Goal: Information Seeking & Learning: Find specific fact

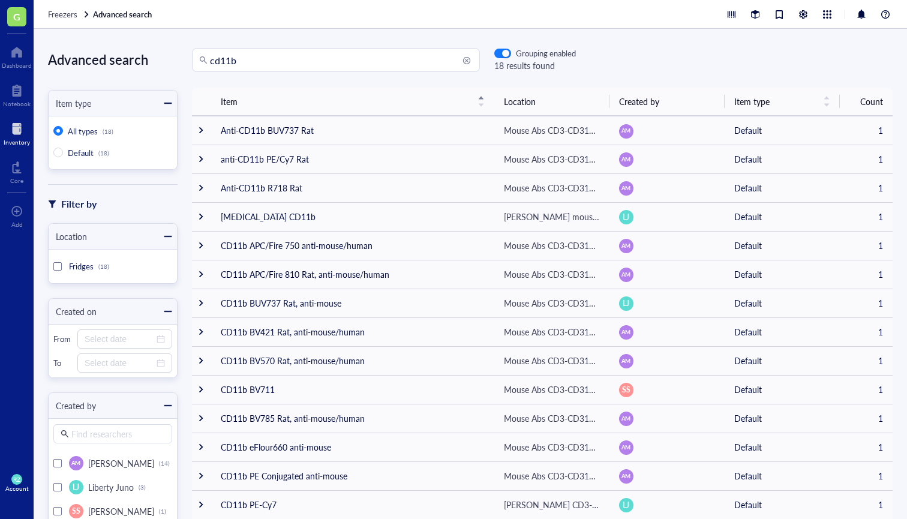
click at [19, 123] on div at bounding box center [17, 128] width 26 height 19
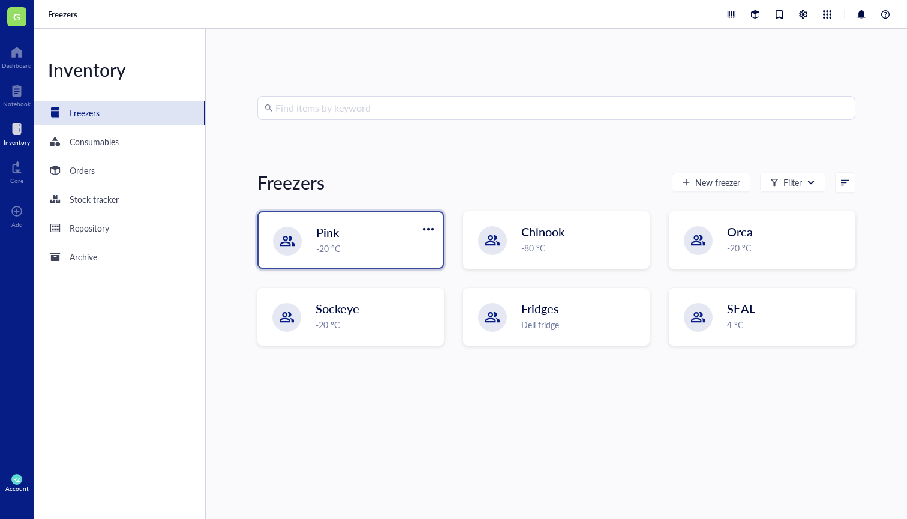
click at [338, 217] on div "Pink -20 °C" at bounding box center [351, 239] width 184 height 55
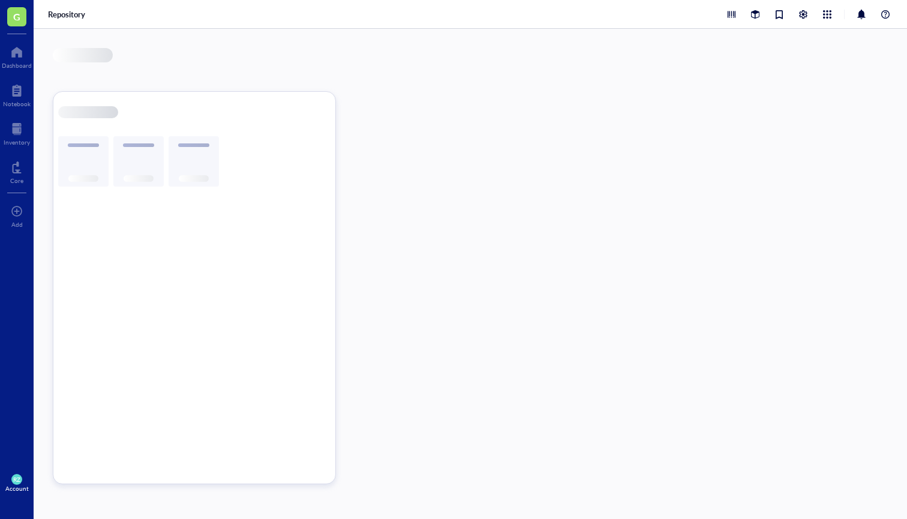
click at [338, 220] on div at bounding box center [471, 274] width 874 height 490
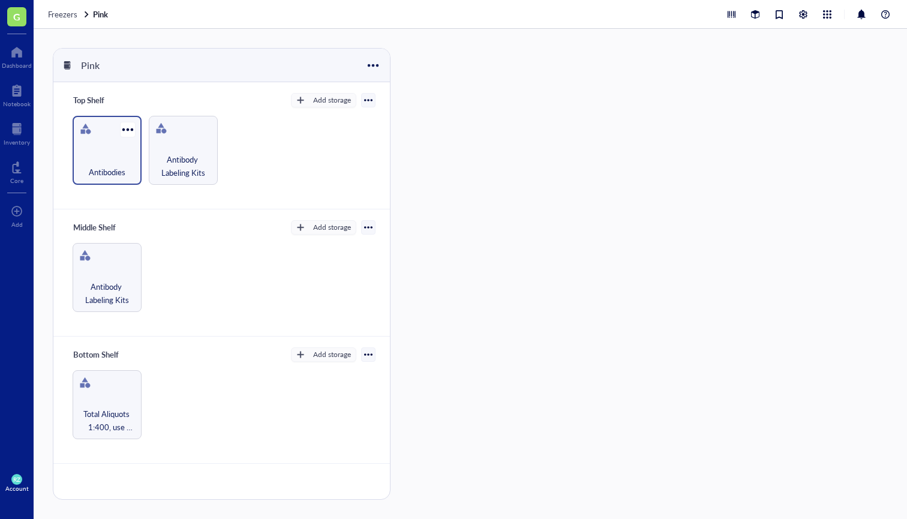
click at [116, 158] on div "Antibodies" at bounding box center [107, 165] width 57 height 26
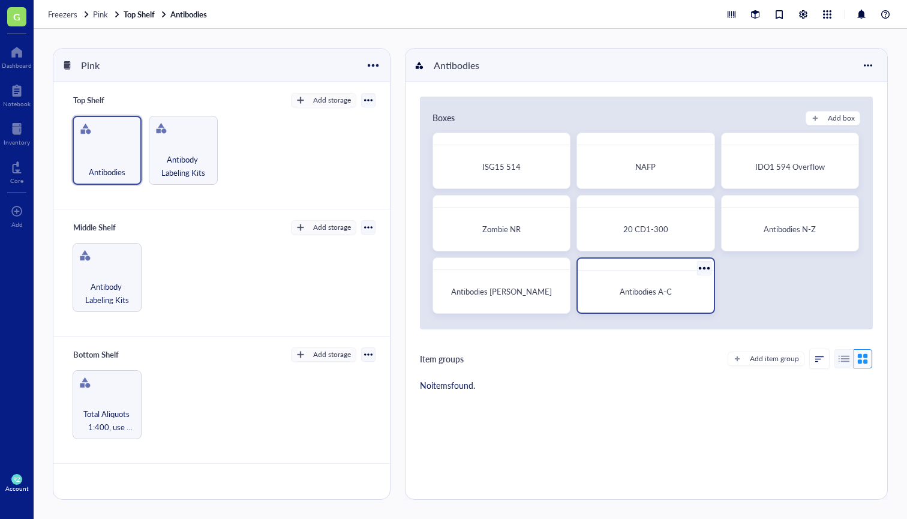
click at [428, 285] on div "Antibodies A-C" at bounding box center [646, 291] width 126 height 32
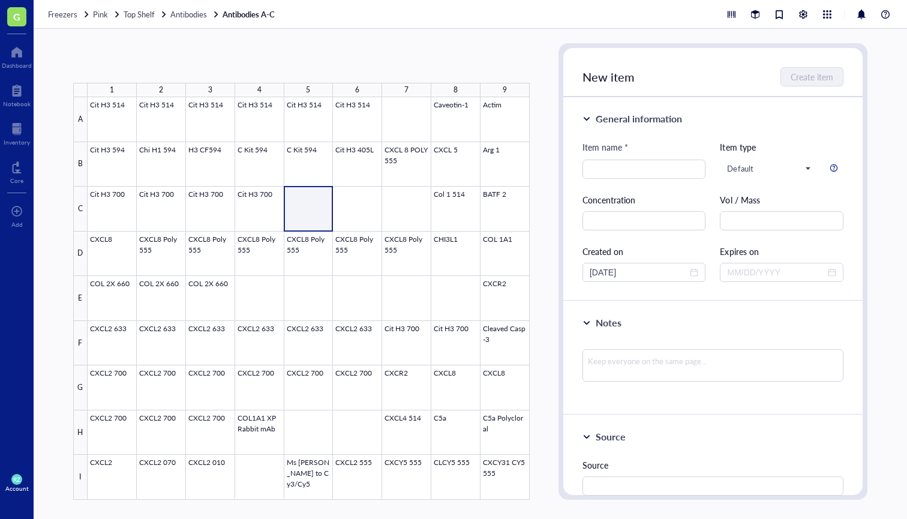
click at [311, 206] on div at bounding box center [309, 298] width 442 height 403
type input "CitH3 CD660C"
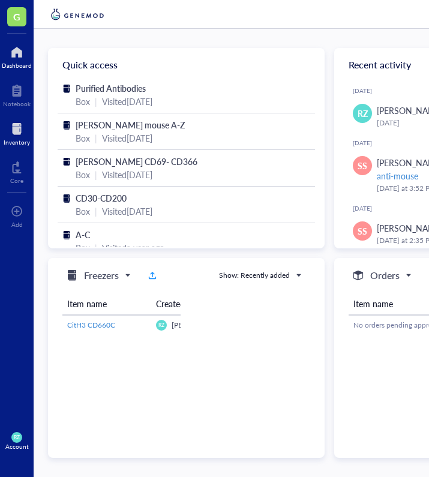
click at [22, 146] on div "Inventory" at bounding box center [17, 142] width 26 height 7
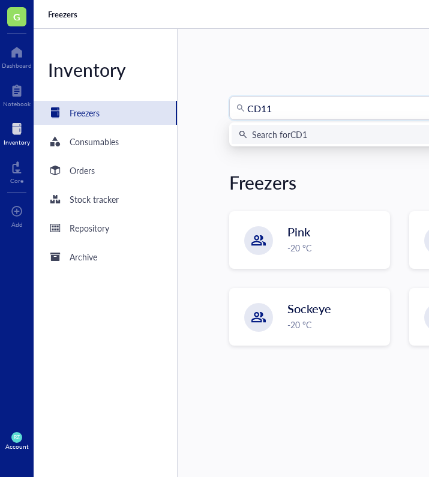
type input "CD11b"
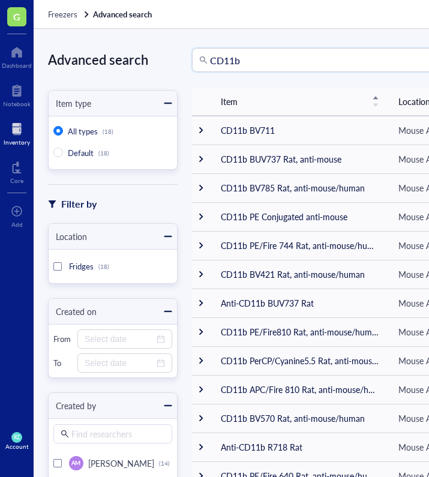
click at [349, 58] on input "CD11b" at bounding box center [341, 60] width 263 height 23
type input "CD11b APC"
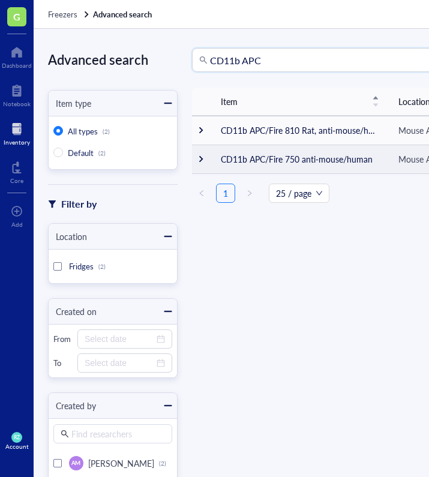
click at [323, 160] on td "CD11b APC/Fire 750 anti-mouse/human" at bounding box center [300, 159] width 178 height 29
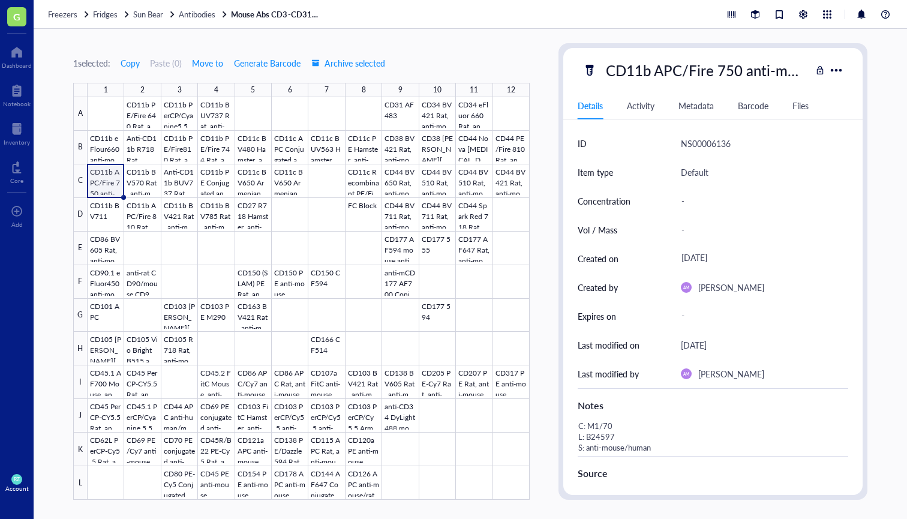
click at [428, 68] on div "CD11b APC/Fire 750 anti-mouse/human" at bounding box center [706, 70] width 211 height 25
click at [428, 107] on div "Activity" at bounding box center [641, 105] width 28 height 13
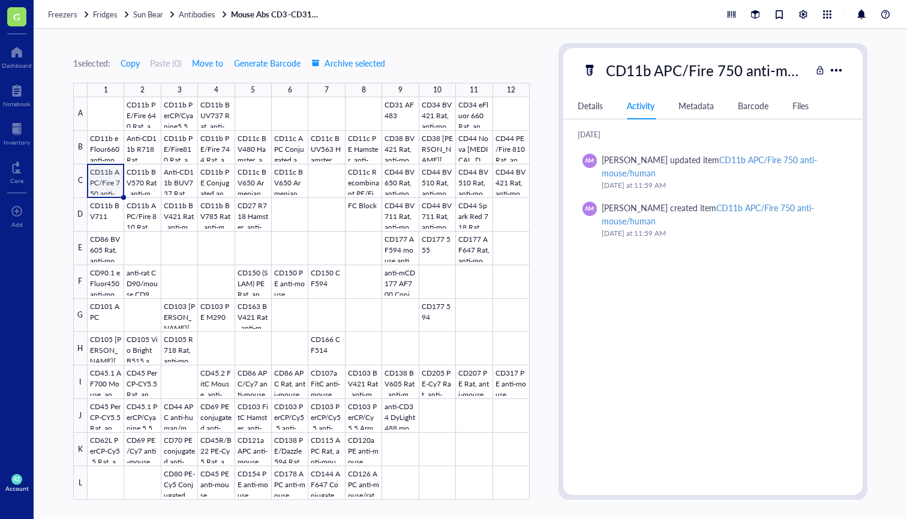
click at [428, 101] on div "Details" at bounding box center [590, 105] width 25 height 13
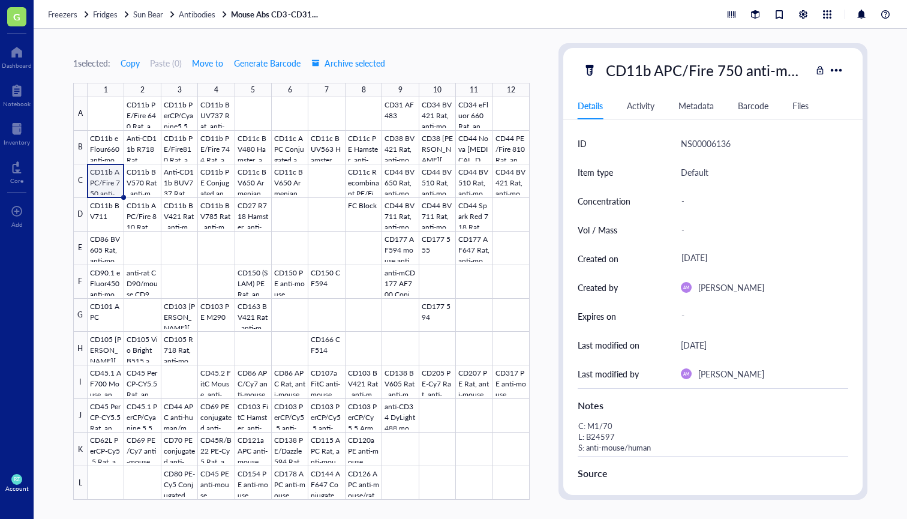
scroll to position [0, 0]
click at [428, 74] on div at bounding box center [836, 69] width 17 height 17
click at [428, 70] on div at bounding box center [836, 69] width 17 height 17
click at [428, 71] on div "CD11b APC/Fire 750 anti-mouse/human" at bounding box center [706, 70] width 211 height 25
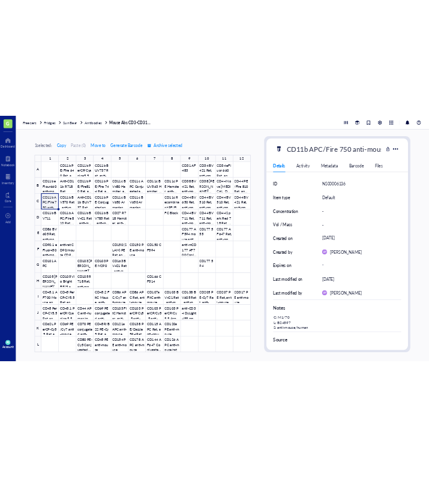
scroll to position [0, 63]
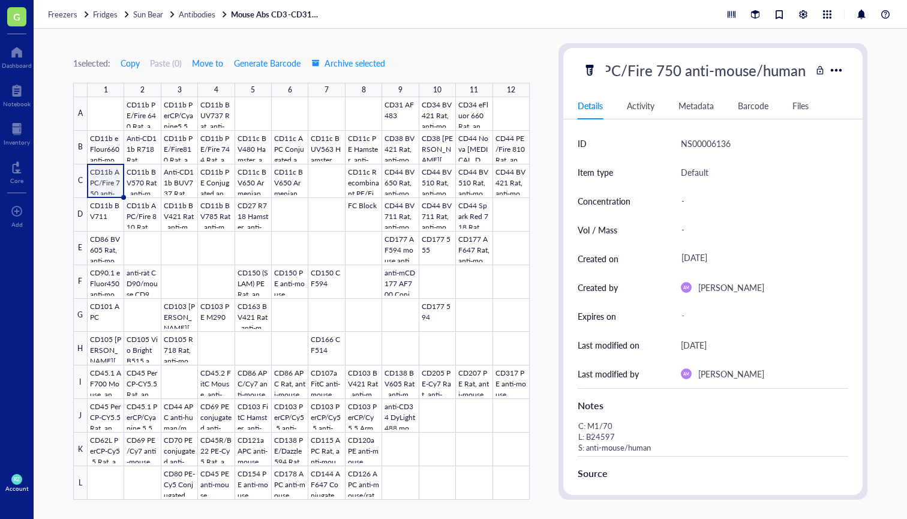
click at [428, 71] on input "CD11b APC/Fire 750 anti-mouse/human" at bounding box center [705, 70] width 209 height 24
click at [428, 86] on div "CD11b APC/Fire 750 anti-mouse/human Details Activity Metadata Barcode Files ID …" at bounding box center [712, 271] width 299 height 447
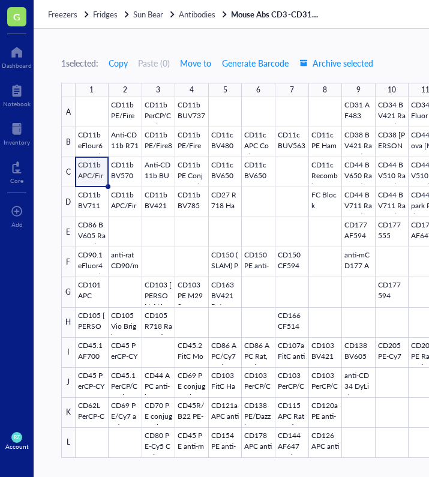
scroll to position [0, 0]
click at [17, 123] on div at bounding box center [17, 128] width 26 height 19
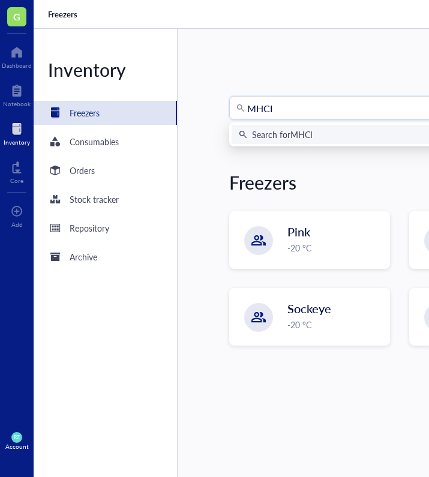
type input "MHCII"
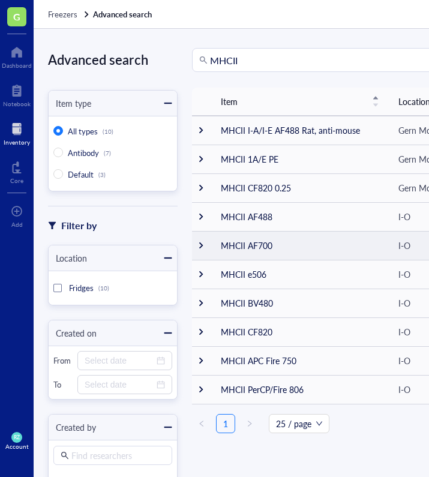
click at [251, 250] on td "MHCII AF700" at bounding box center [300, 245] width 178 height 29
